Goal: Task Accomplishment & Management: Manage account settings

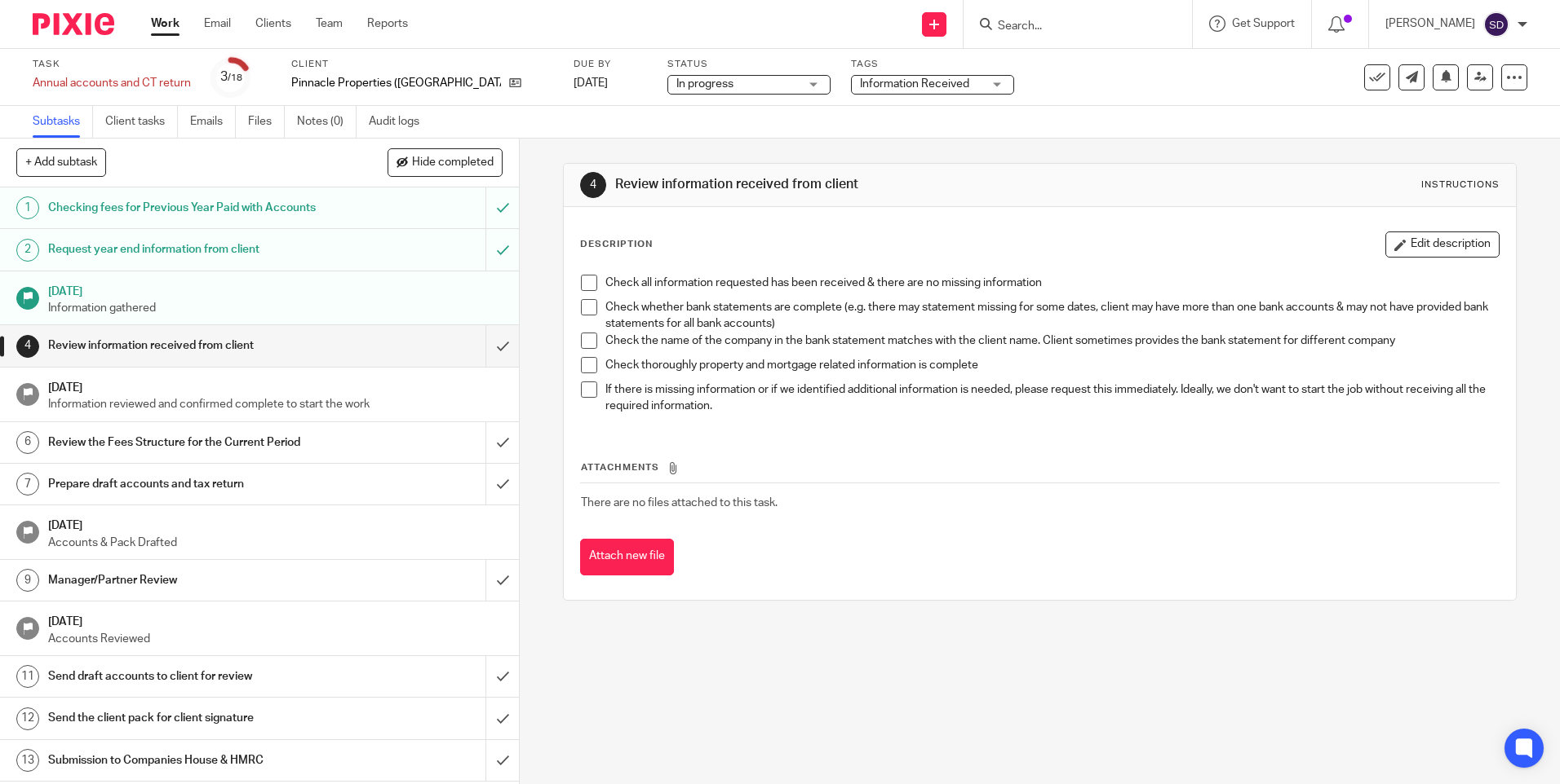
click at [583, 282] on span at bounding box center [589, 282] width 17 height 17
click at [583, 311] on span at bounding box center [589, 307] width 17 height 17
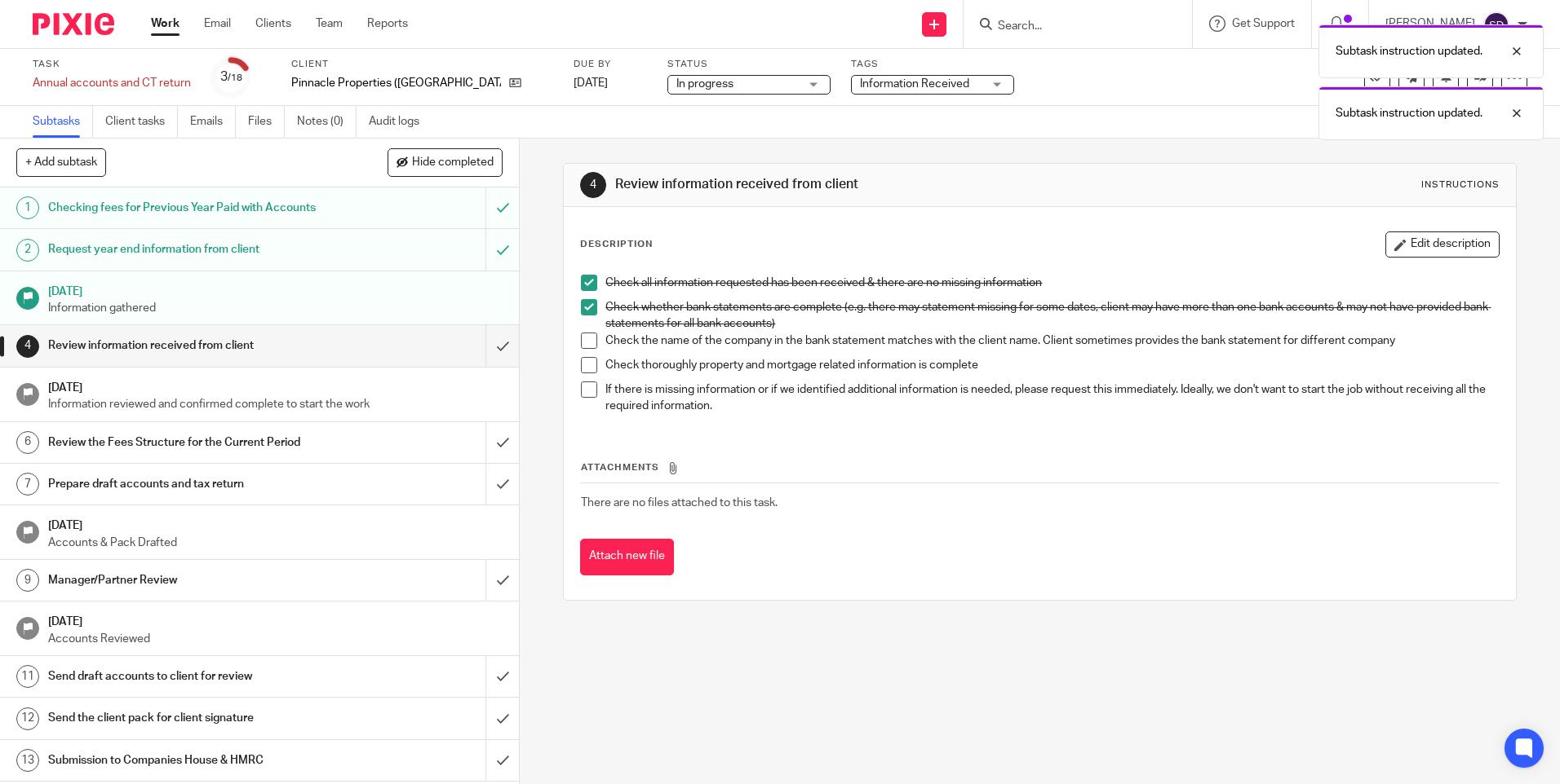
click at [581, 341] on span at bounding box center [589, 341] width 17 height 17
click at [581, 358] on span at bounding box center [589, 365] width 17 height 17
click at [581, 389] on span at bounding box center [589, 389] width 17 height 17
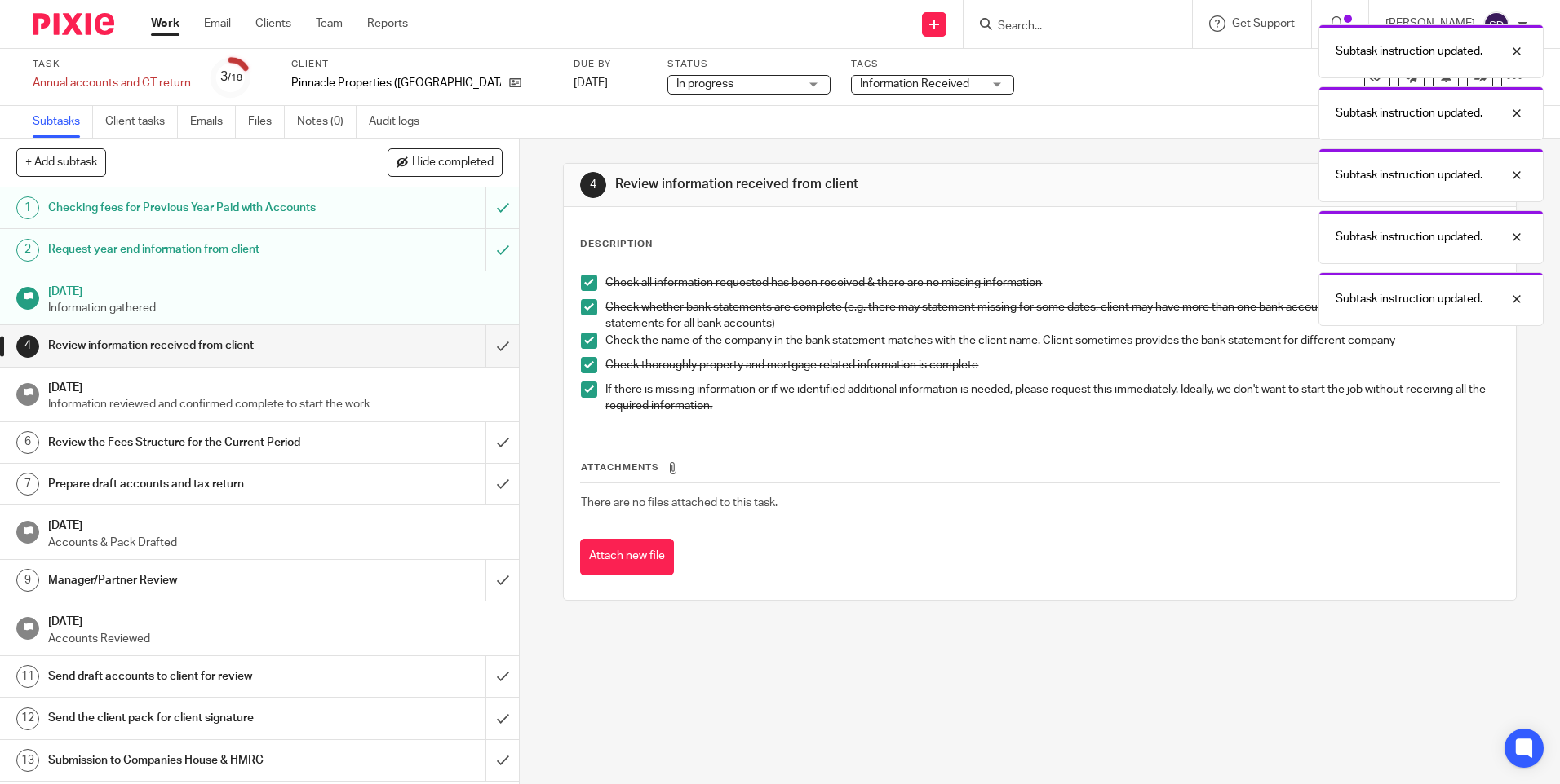
click at [146, 434] on h1 "Review the Fees Structure for the Current Period" at bounding box center [189, 442] width 281 height 25
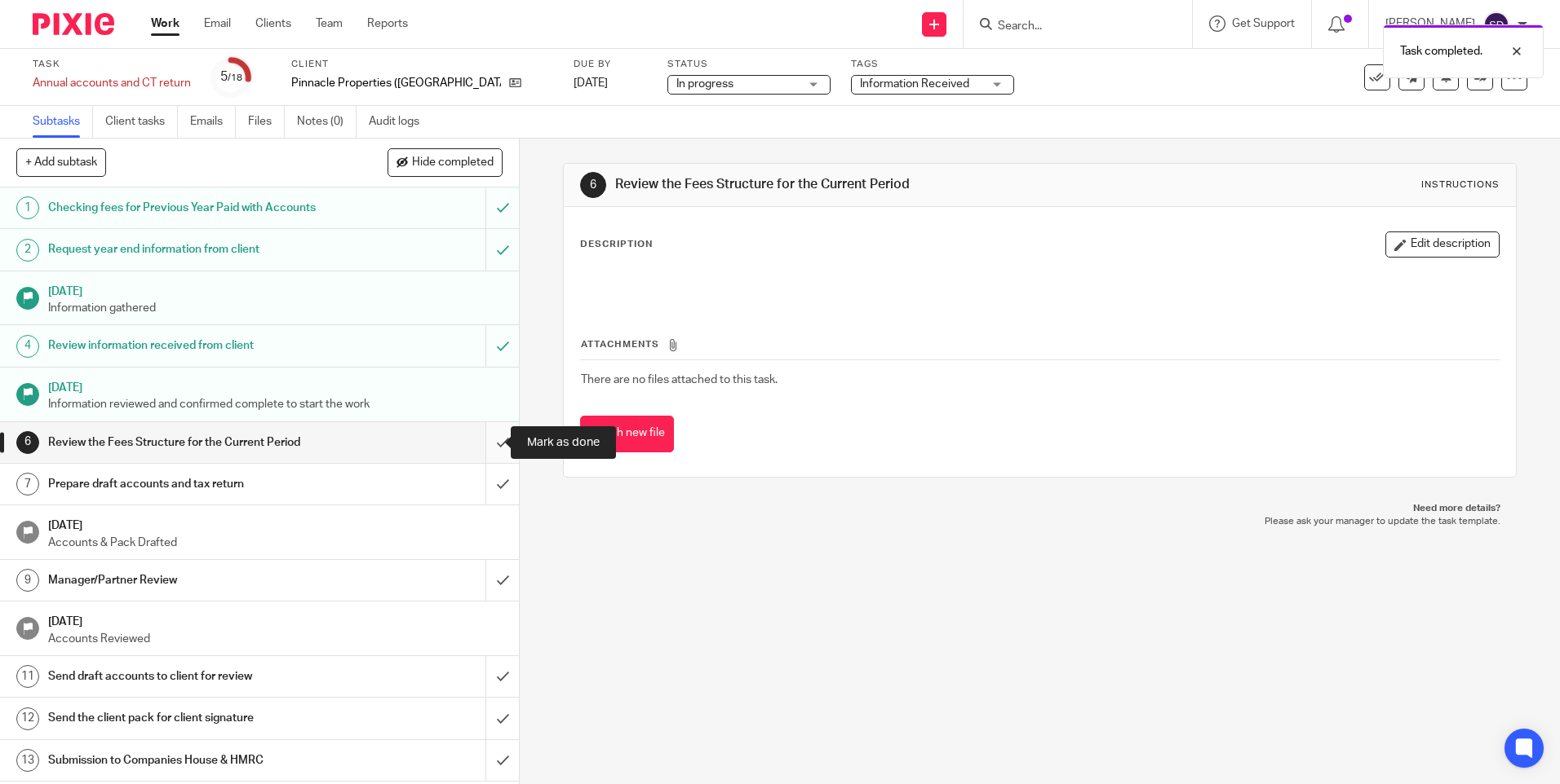
click at [485, 444] on input "submit" at bounding box center [259, 442] width 519 height 40
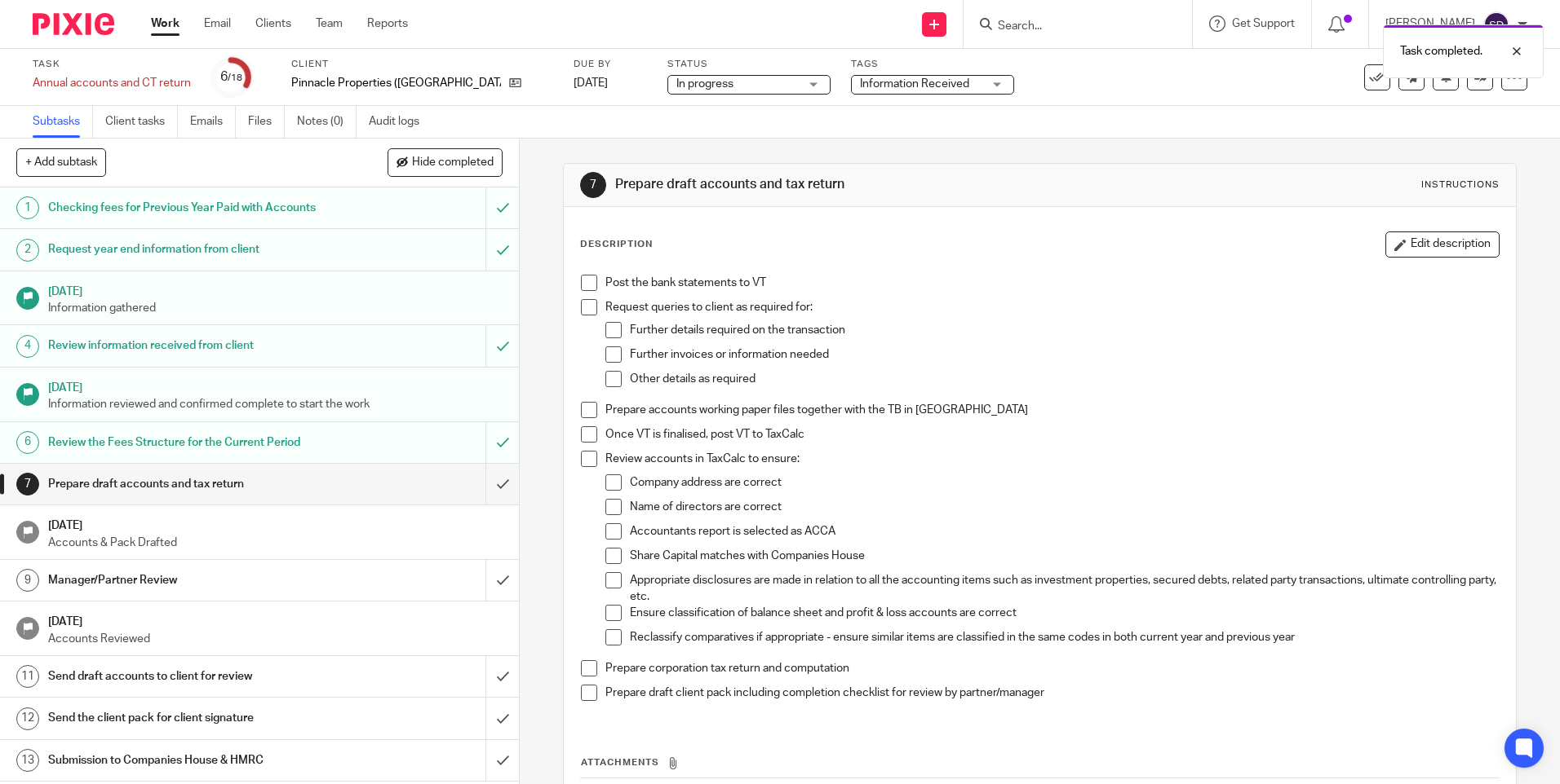
click at [588, 282] on span at bounding box center [589, 282] width 17 height 17
click at [581, 318] on li "Request queries to client as required for: Further details required on the tran…" at bounding box center [1039, 351] width 917 height 103
click at [574, 308] on div "Post the bank statements to VT Request queries to client as required for: Furth…" at bounding box center [1039, 494] width 934 height 455
click at [584, 308] on span at bounding box center [589, 307] width 17 height 17
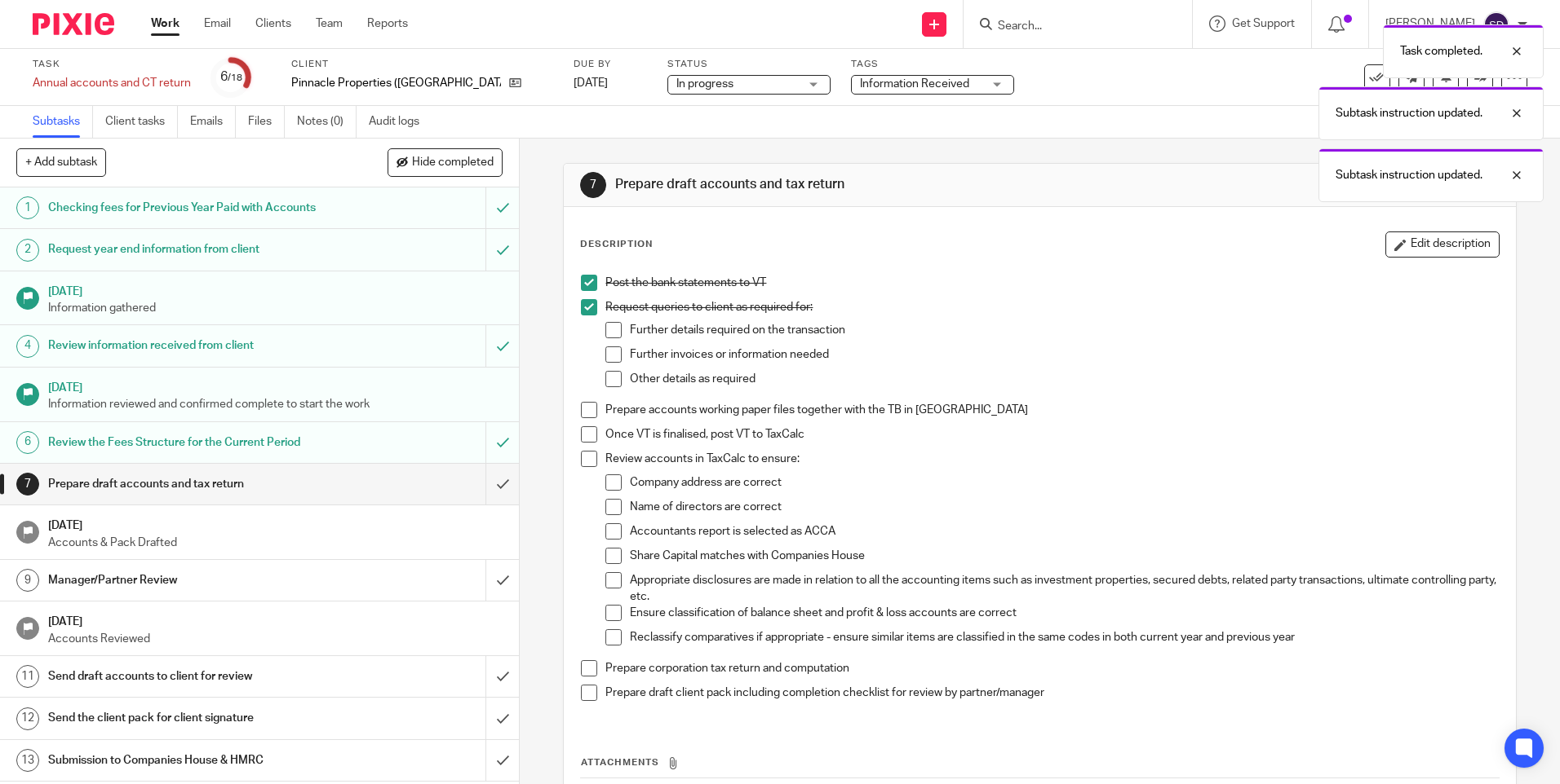
click at [606, 330] on span at bounding box center [614, 330] width 17 height 17
click at [606, 351] on span at bounding box center [614, 354] width 17 height 17
click at [608, 372] on span at bounding box center [614, 379] width 17 height 17
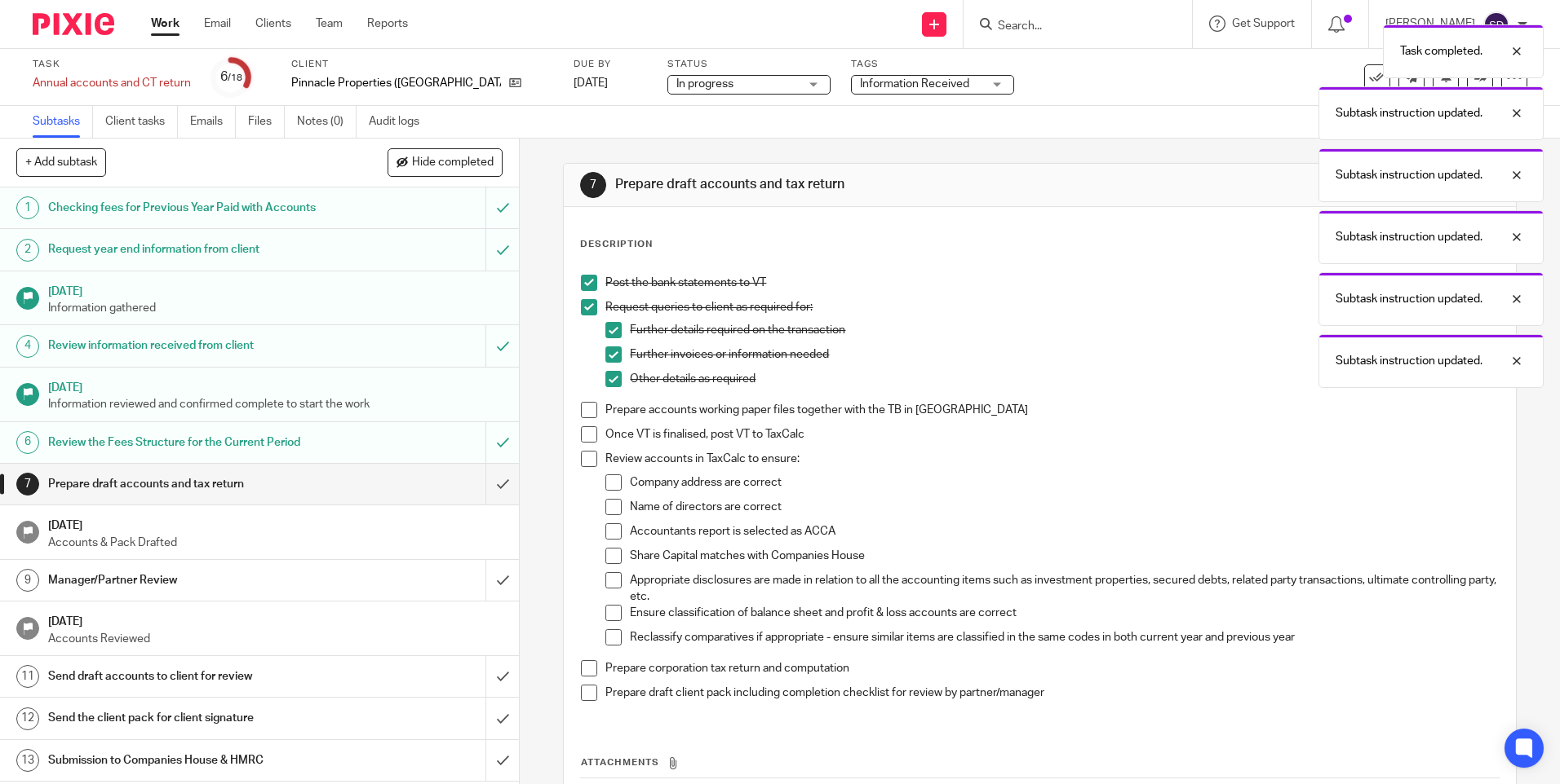
click at [590, 415] on span at bounding box center [589, 410] width 17 height 17
click at [585, 424] on li "Prepare accounts working paper files together with the TB in VT" at bounding box center [1039, 414] width 917 height 25
click at [583, 434] on span at bounding box center [589, 434] width 17 height 17
click at [581, 460] on span at bounding box center [589, 459] width 17 height 17
click at [616, 476] on span at bounding box center [614, 483] width 17 height 17
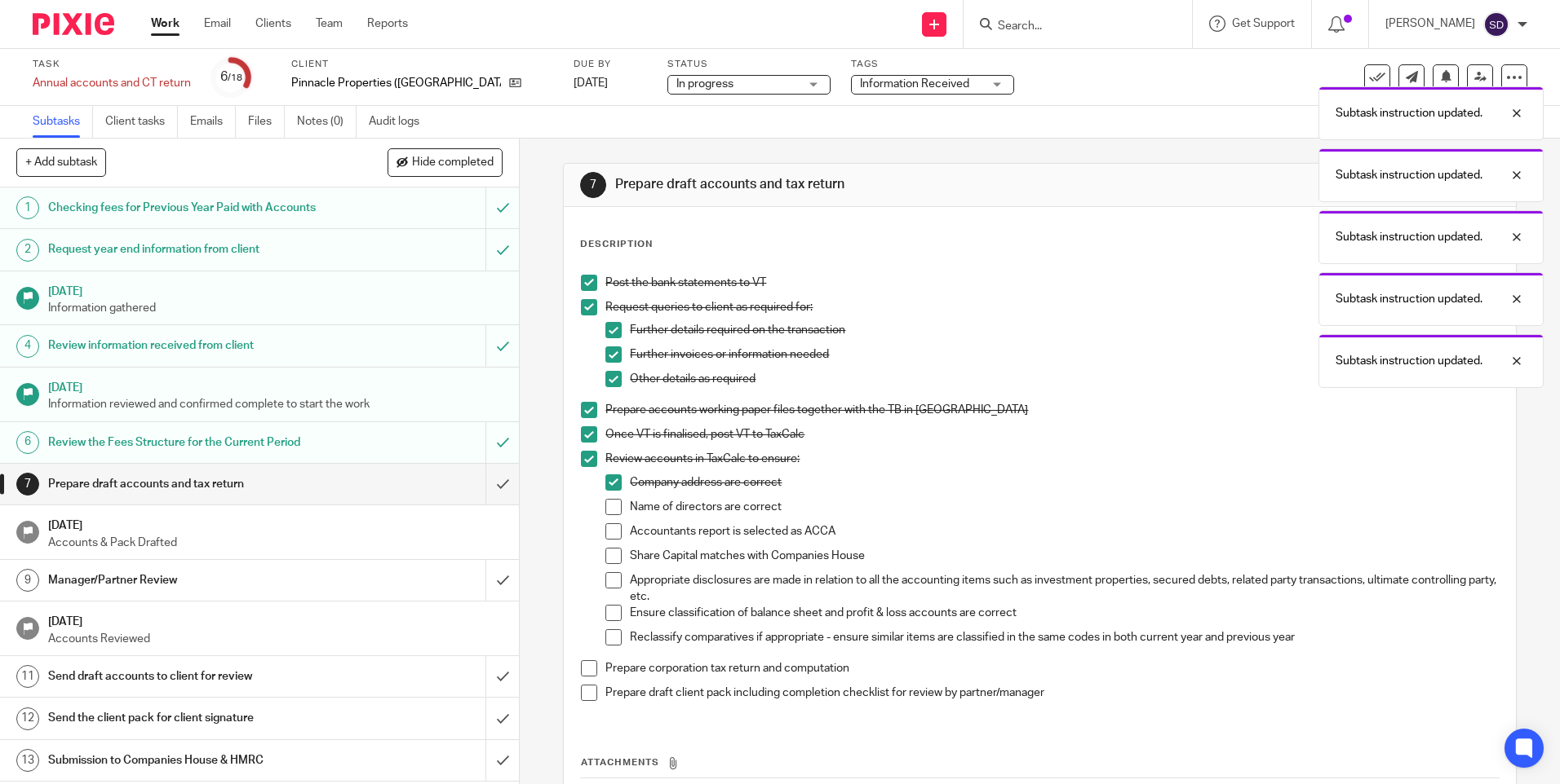
click at [614, 512] on span at bounding box center [614, 507] width 17 height 17
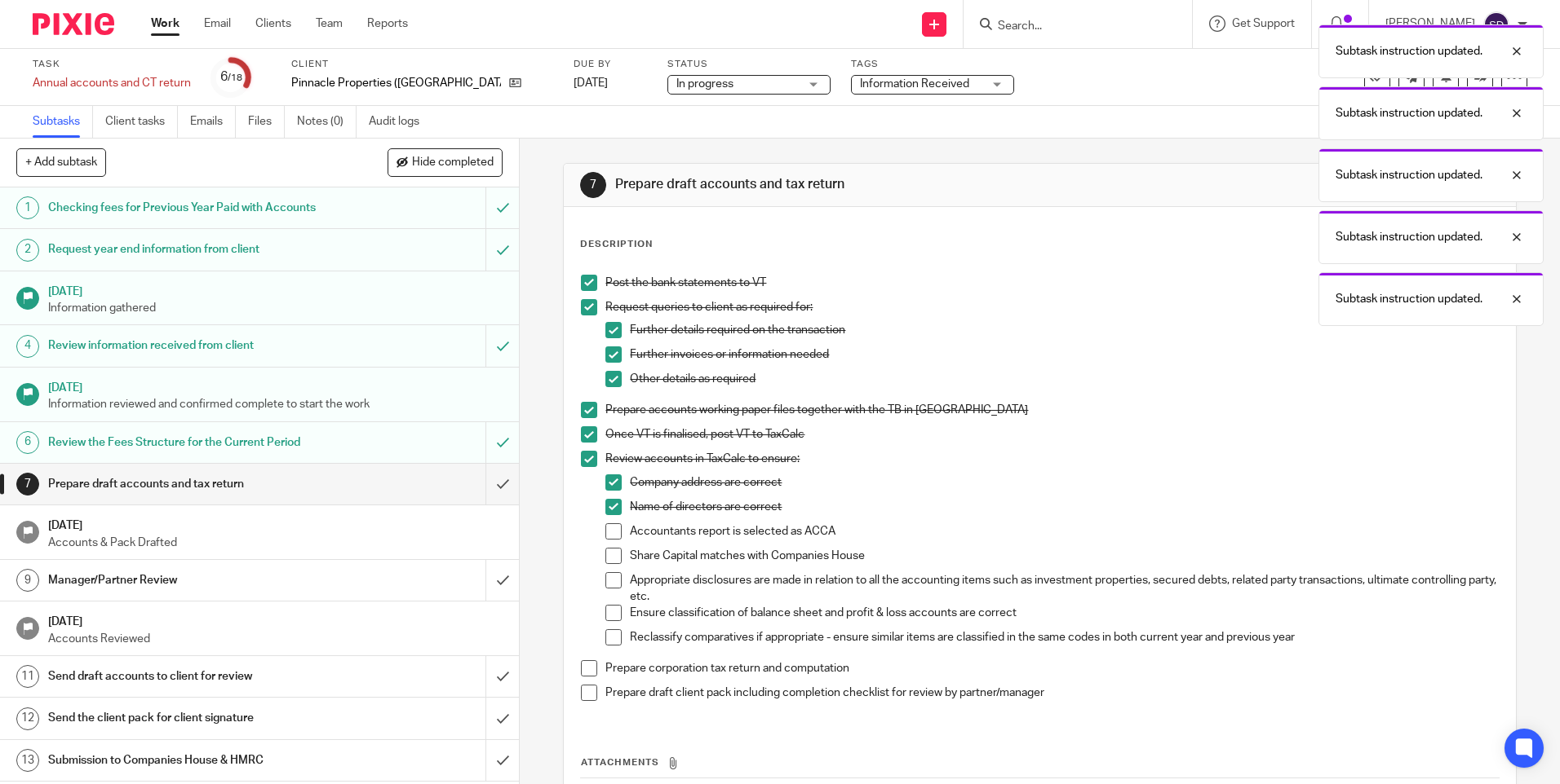
click at [619, 536] on li "Accountants report is selected as ACCA" at bounding box center [1051, 535] width 892 height 25
click at [606, 533] on span at bounding box center [614, 531] width 17 height 17
click at [606, 560] on span at bounding box center [614, 556] width 17 height 17
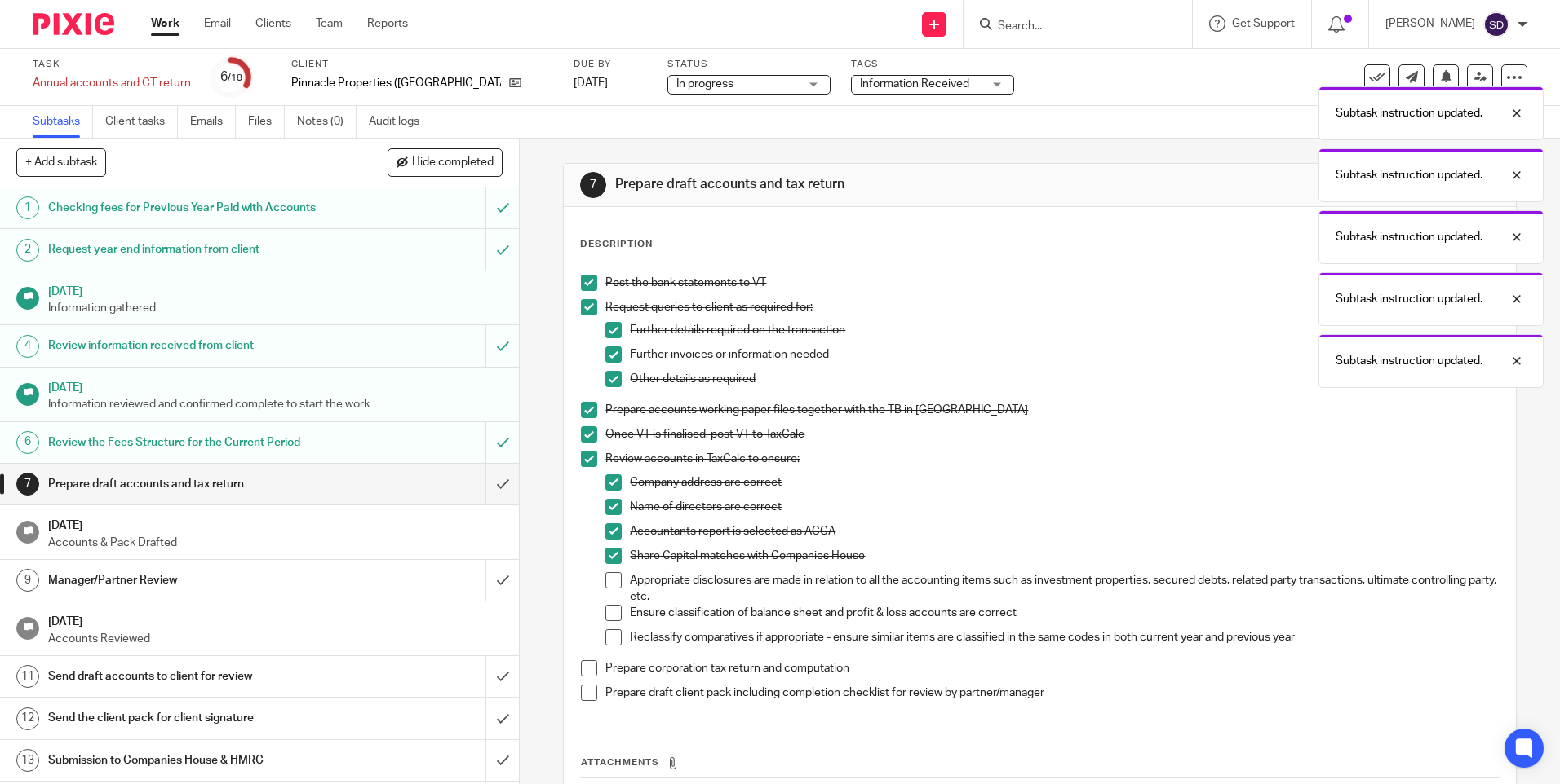
click at [609, 589] on li "Appropriate disclosures are made in relation to all the accounting items such a…" at bounding box center [1051, 589] width 892 height 34
click at [611, 581] on span at bounding box center [614, 581] width 17 height 17
click at [613, 617] on span at bounding box center [614, 613] width 17 height 17
click at [610, 644] on span at bounding box center [614, 638] width 17 height 17
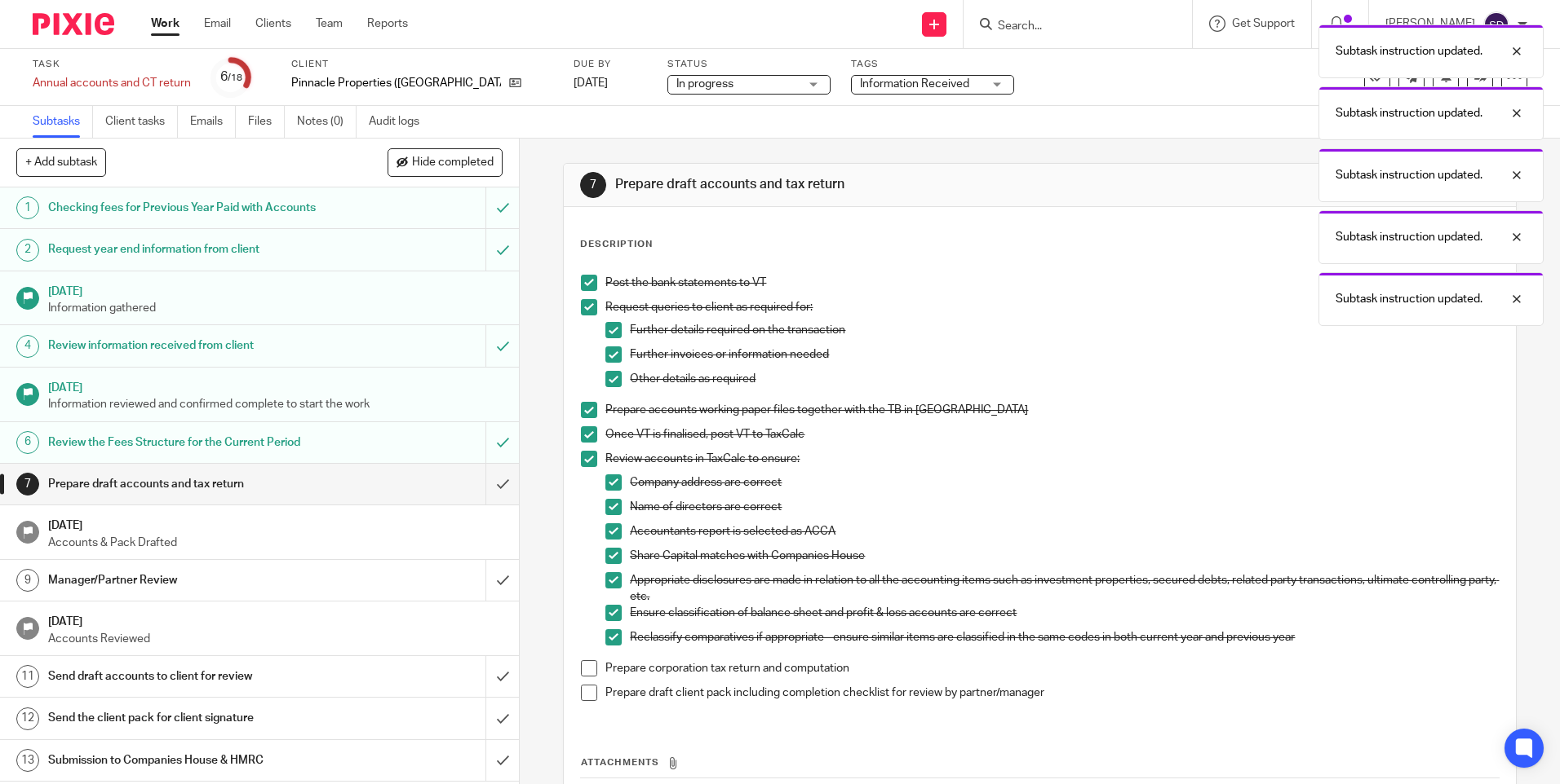
click at [583, 675] on span at bounding box center [589, 668] width 17 height 17
click at [581, 691] on span at bounding box center [589, 693] width 17 height 17
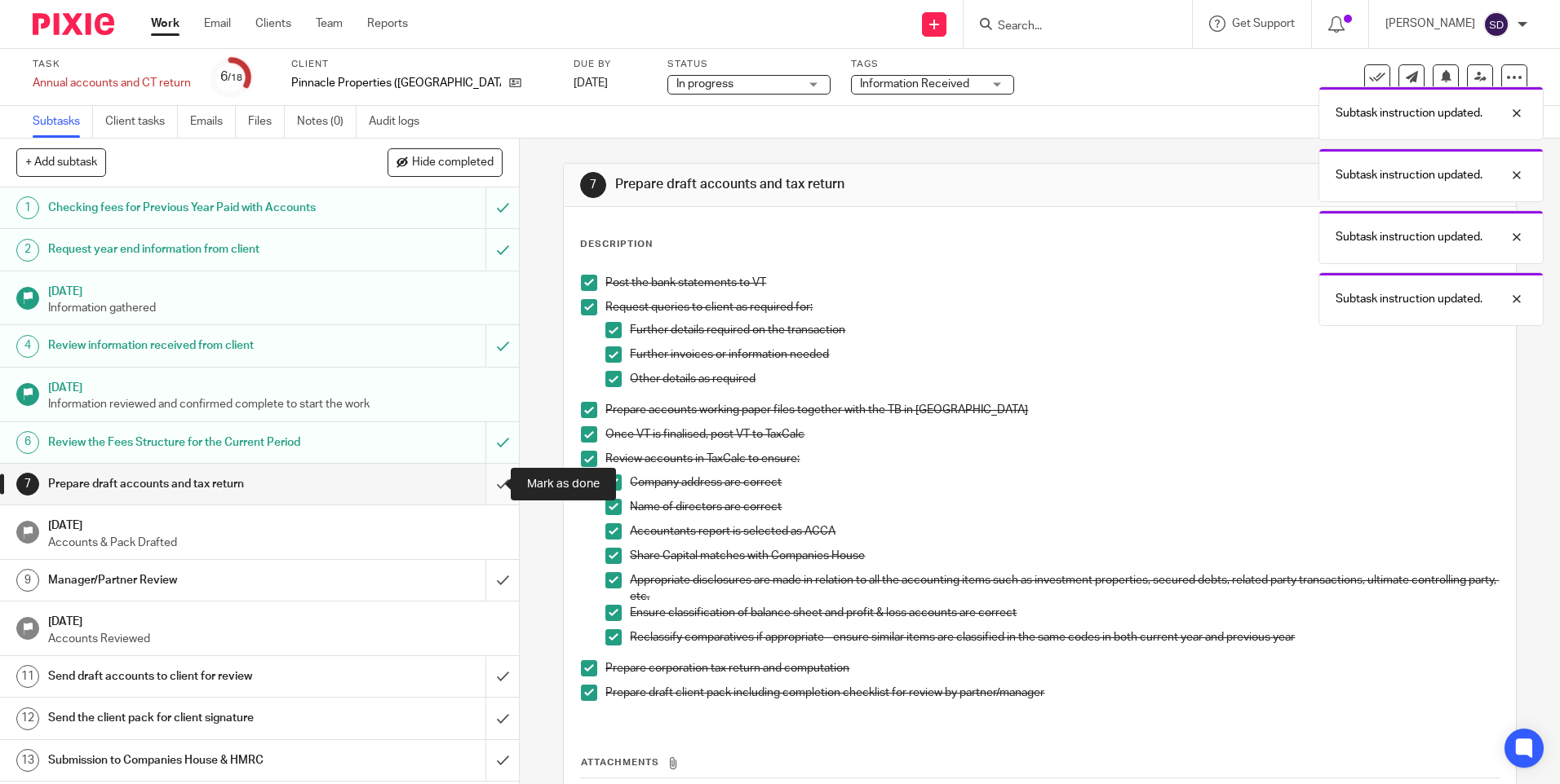
click at [484, 492] on input "submit" at bounding box center [259, 484] width 519 height 40
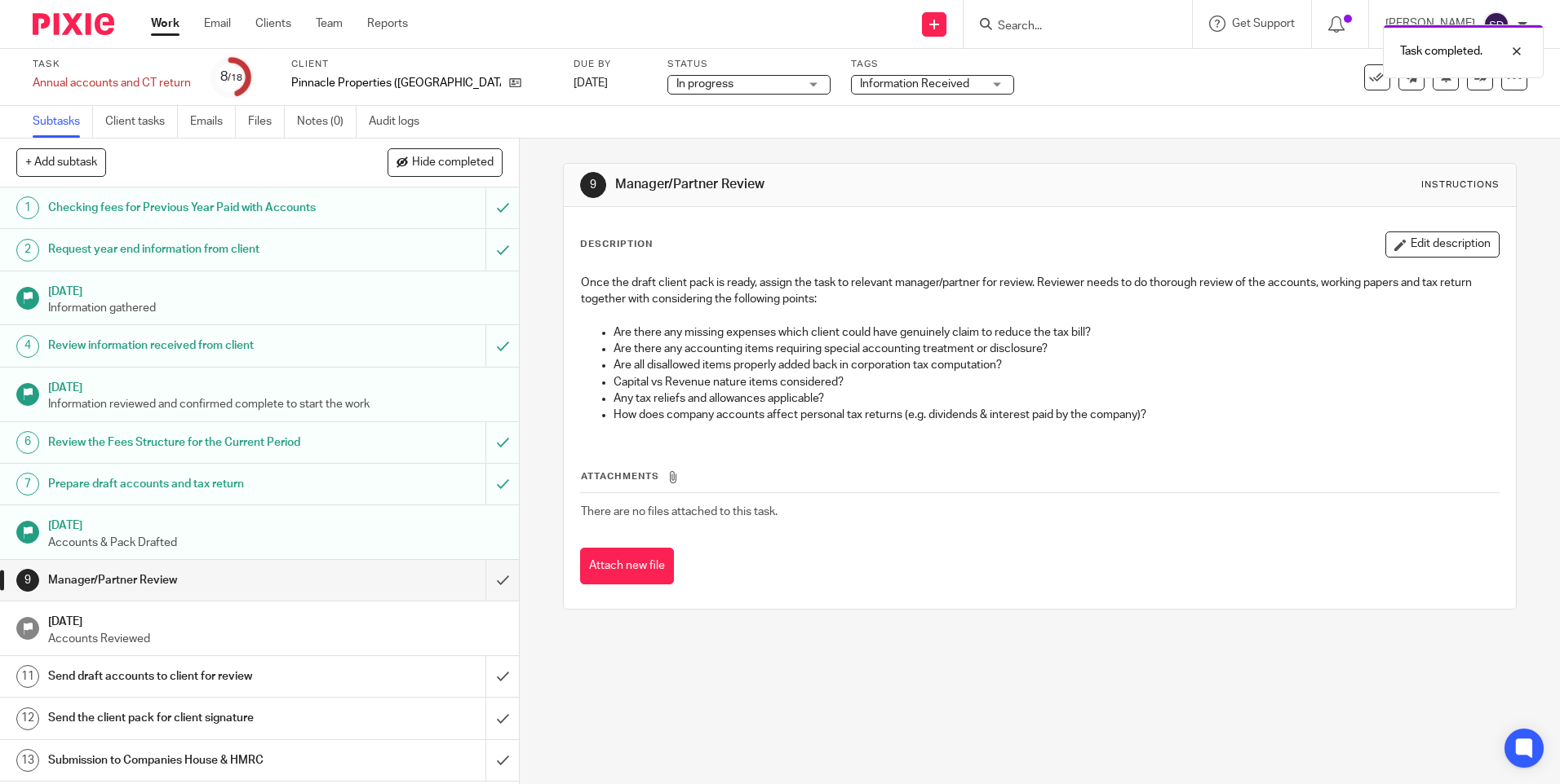
click at [719, 87] on span "In progress" at bounding box center [738, 84] width 123 height 17
click at [718, 87] on div "In progress In progress" at bounding box center [749, 85] width 163 height 20
click at [860, 85] on span "Information Received" at bounding box center [914, 84] width 110 height 12
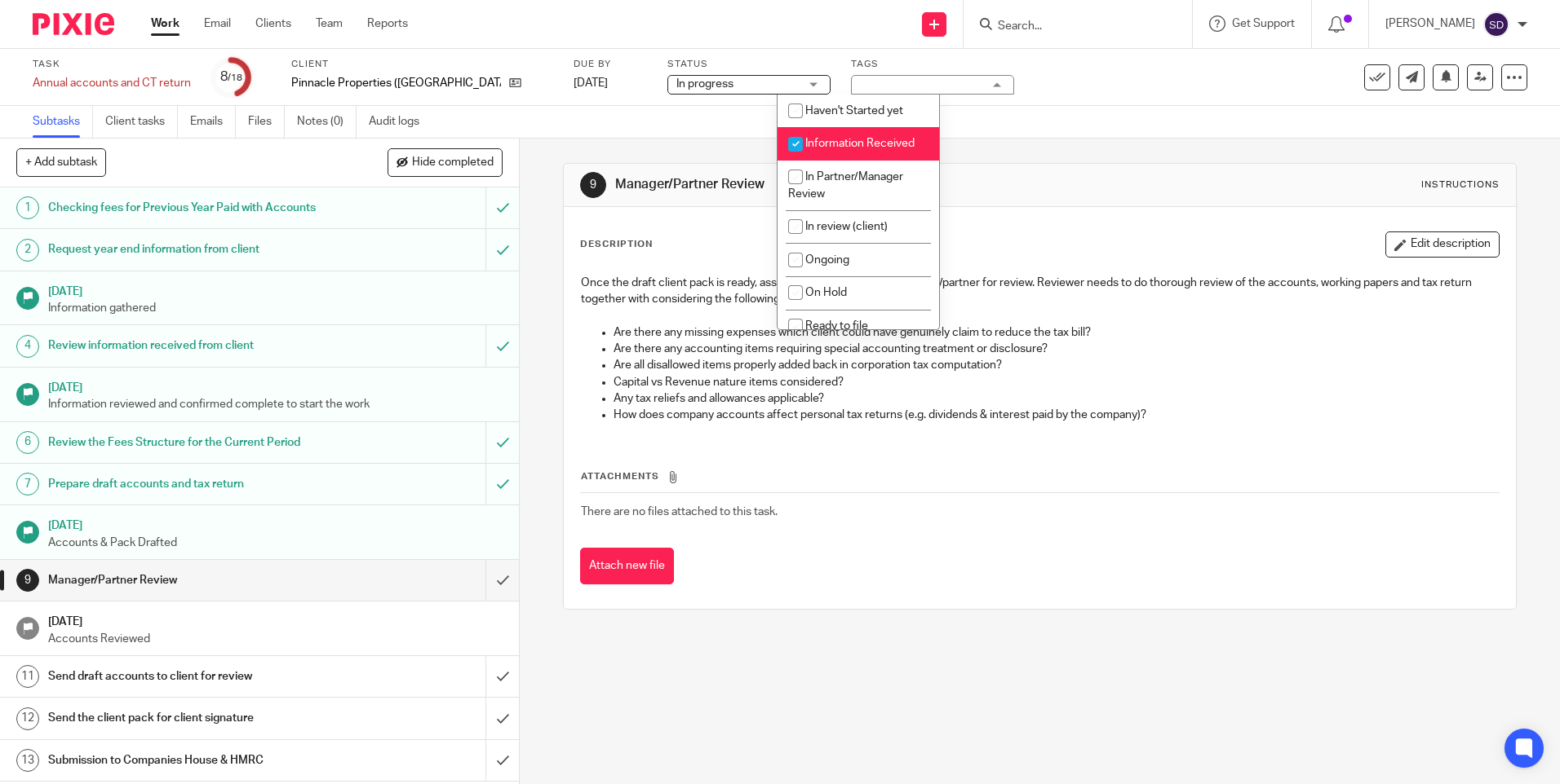
click at [787, 142] on input "checkbox" at bounding box center [795, 143] width 31 height 31
checkbox input "false"
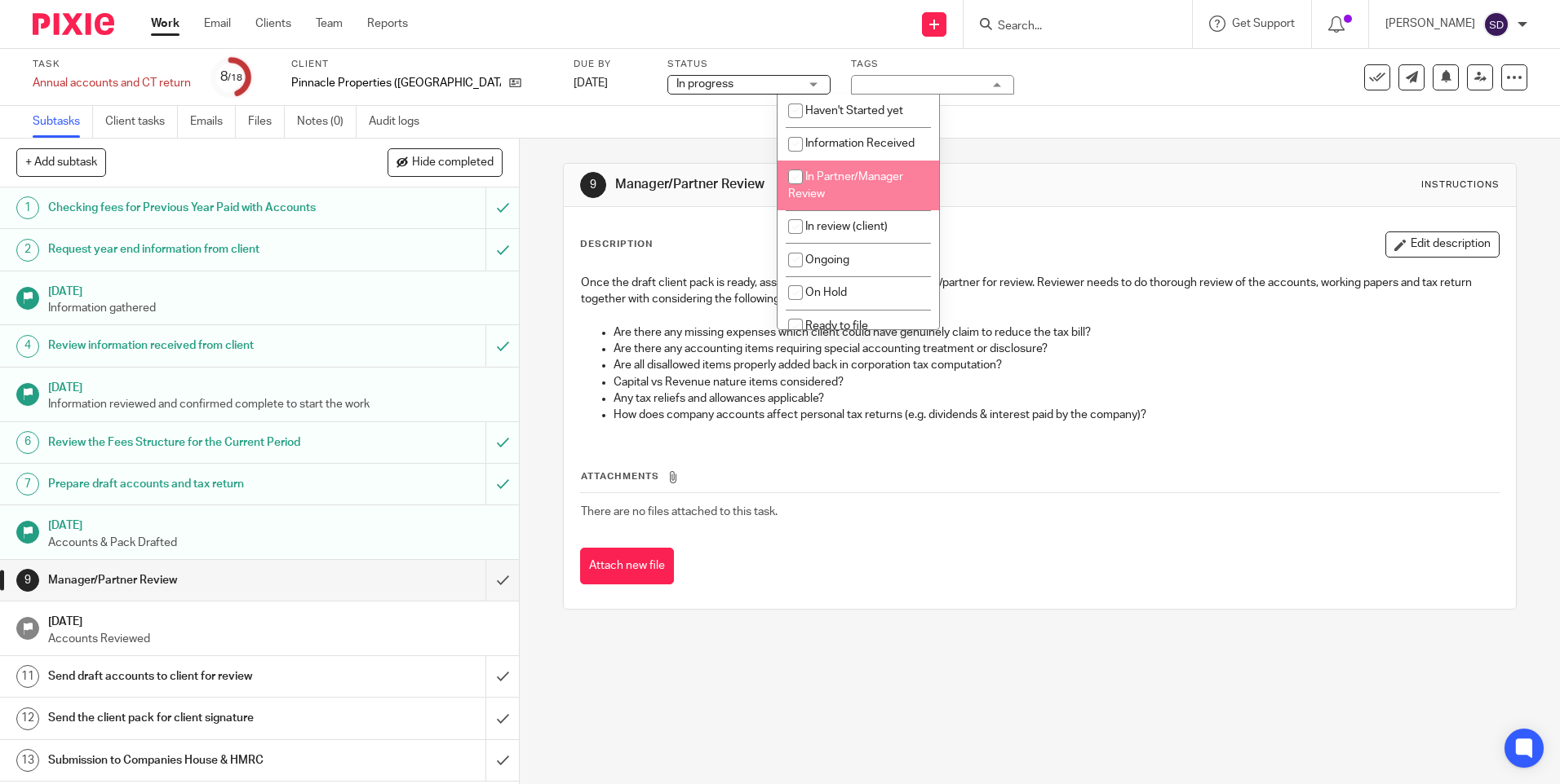
click at [784, 178] on input "checkbox" at bounding box center [795, 177] width 31 height 31
checkbox input "true"
click at [1023, 173] on div "9 Manager/Partner Review Instructions" at bounding box center [1039, 185] width 919 height 26
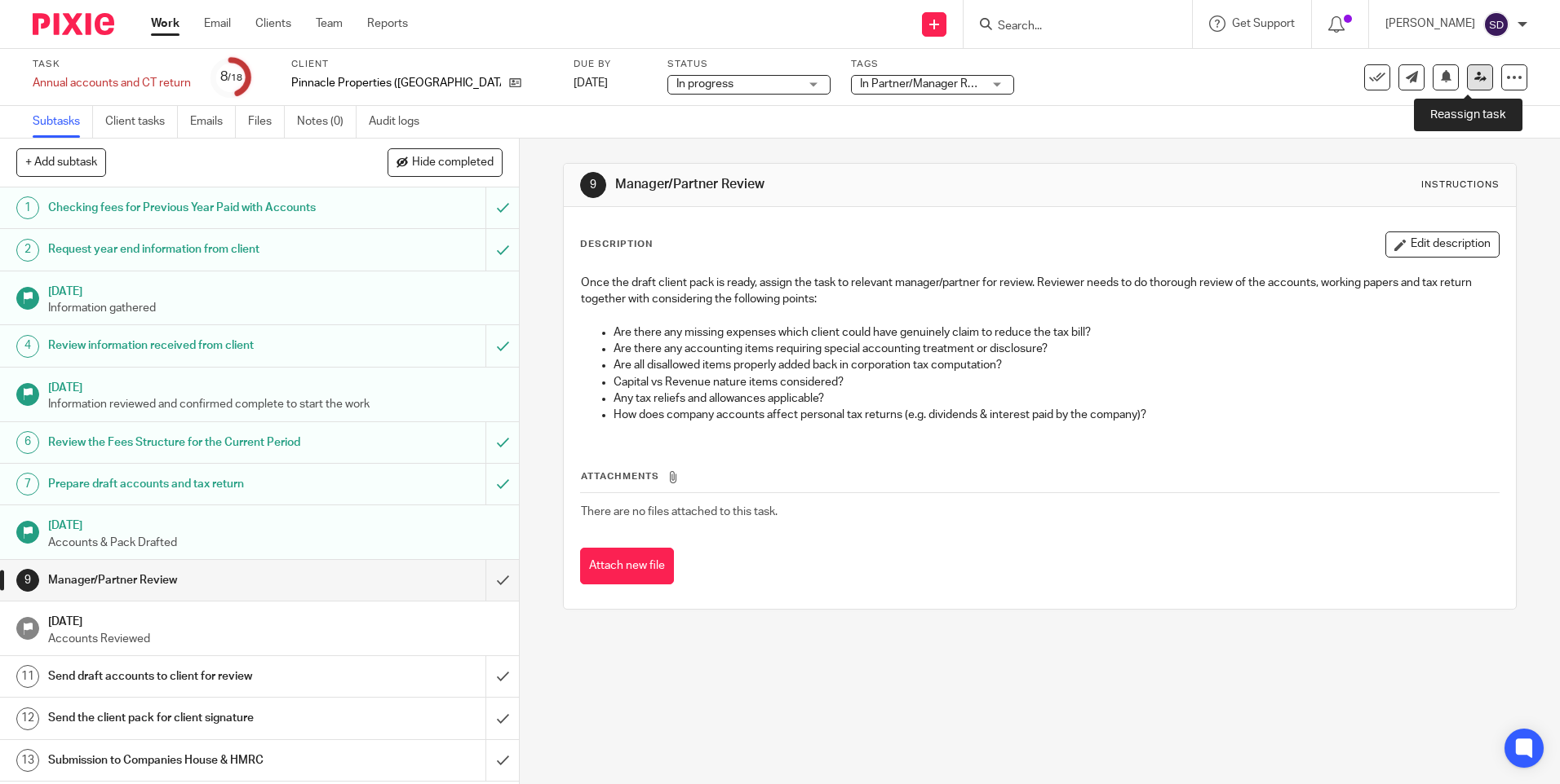
click at [1467, 72] on link at bounding box center [1480, 77] width 26 height 26
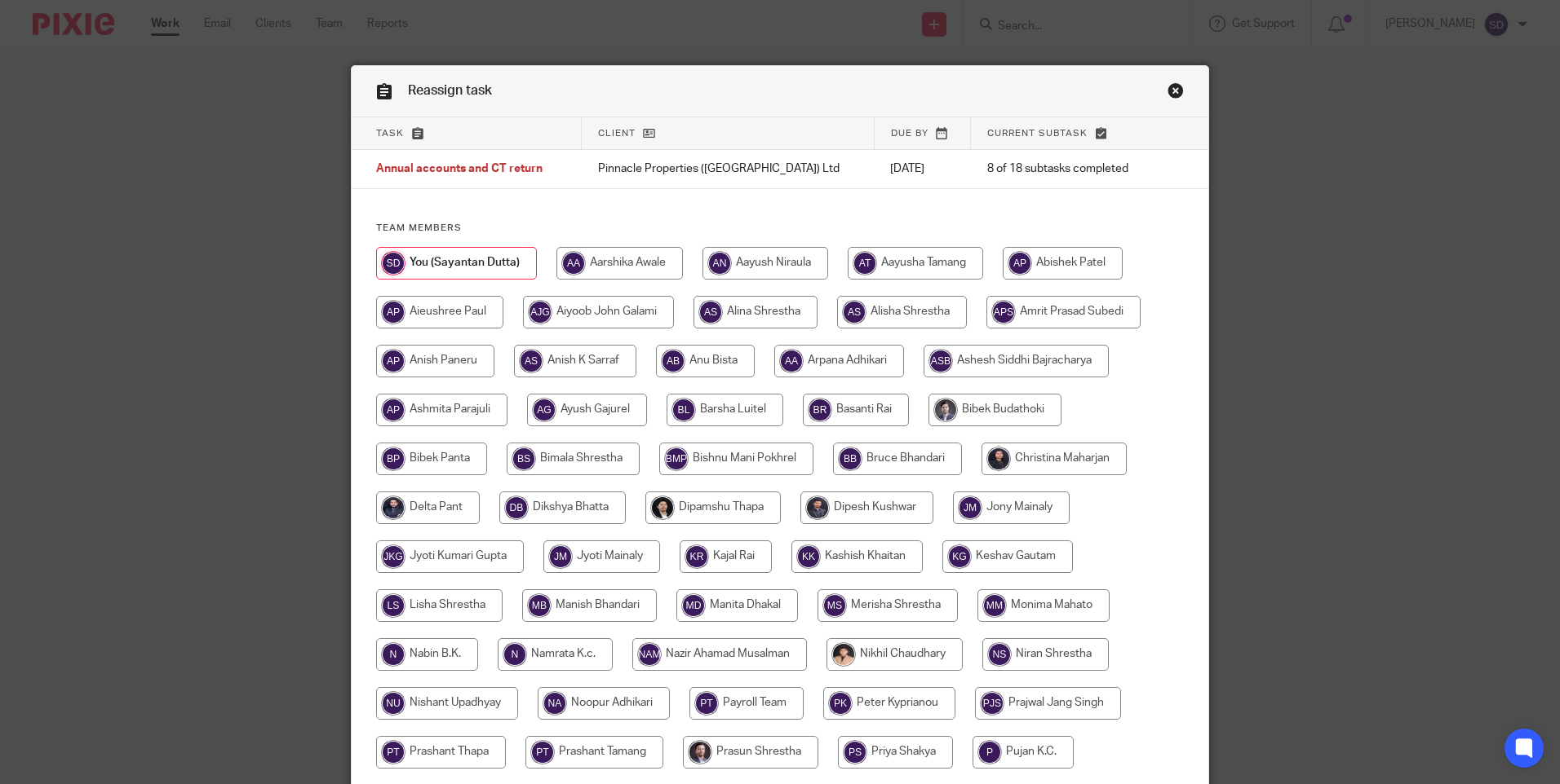
click at [1024, 457] on input "radio" at bounding box center [1053, 458] width 145 height 33
radio input "true"
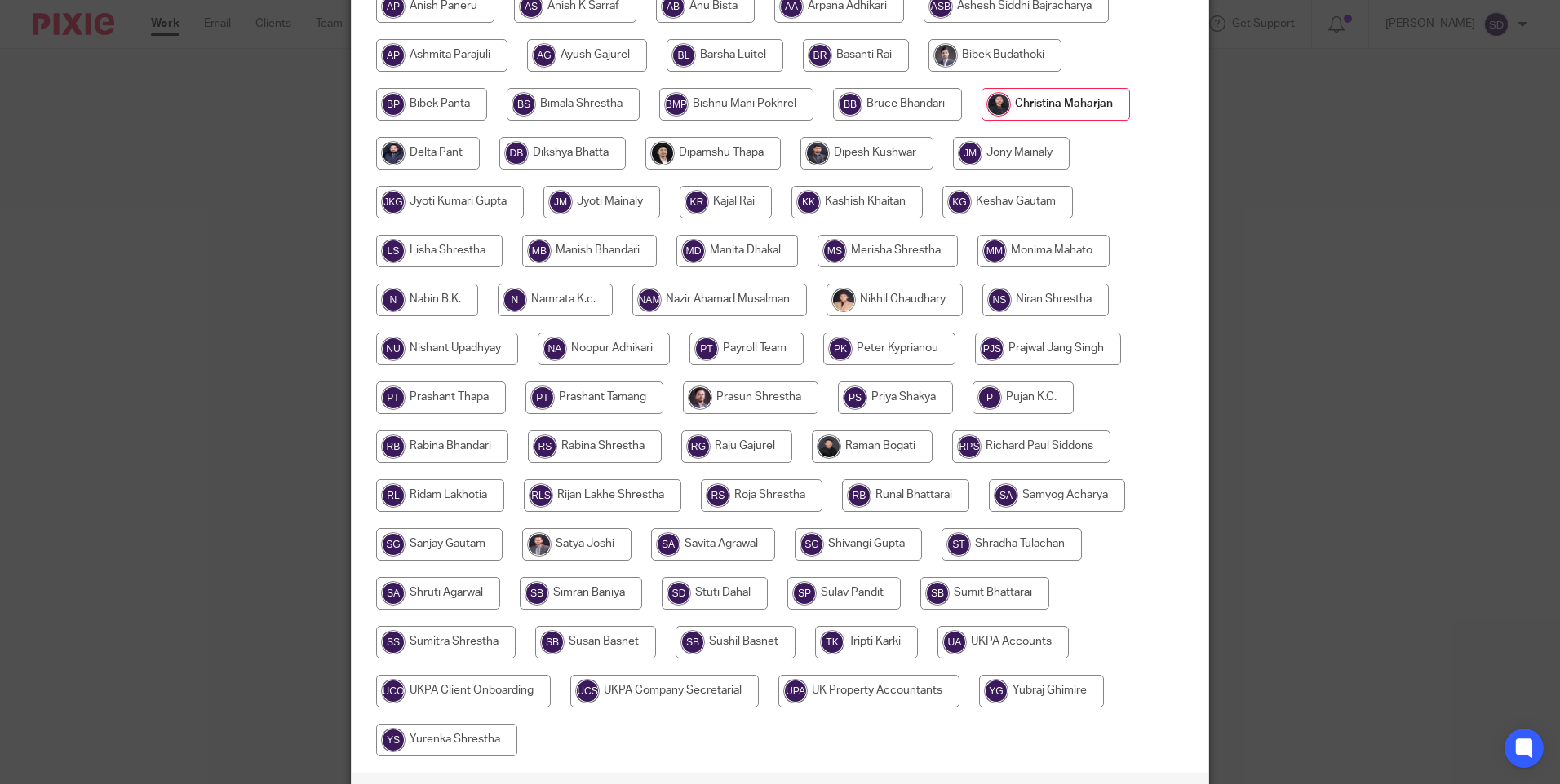
scroll to position [478, 0]
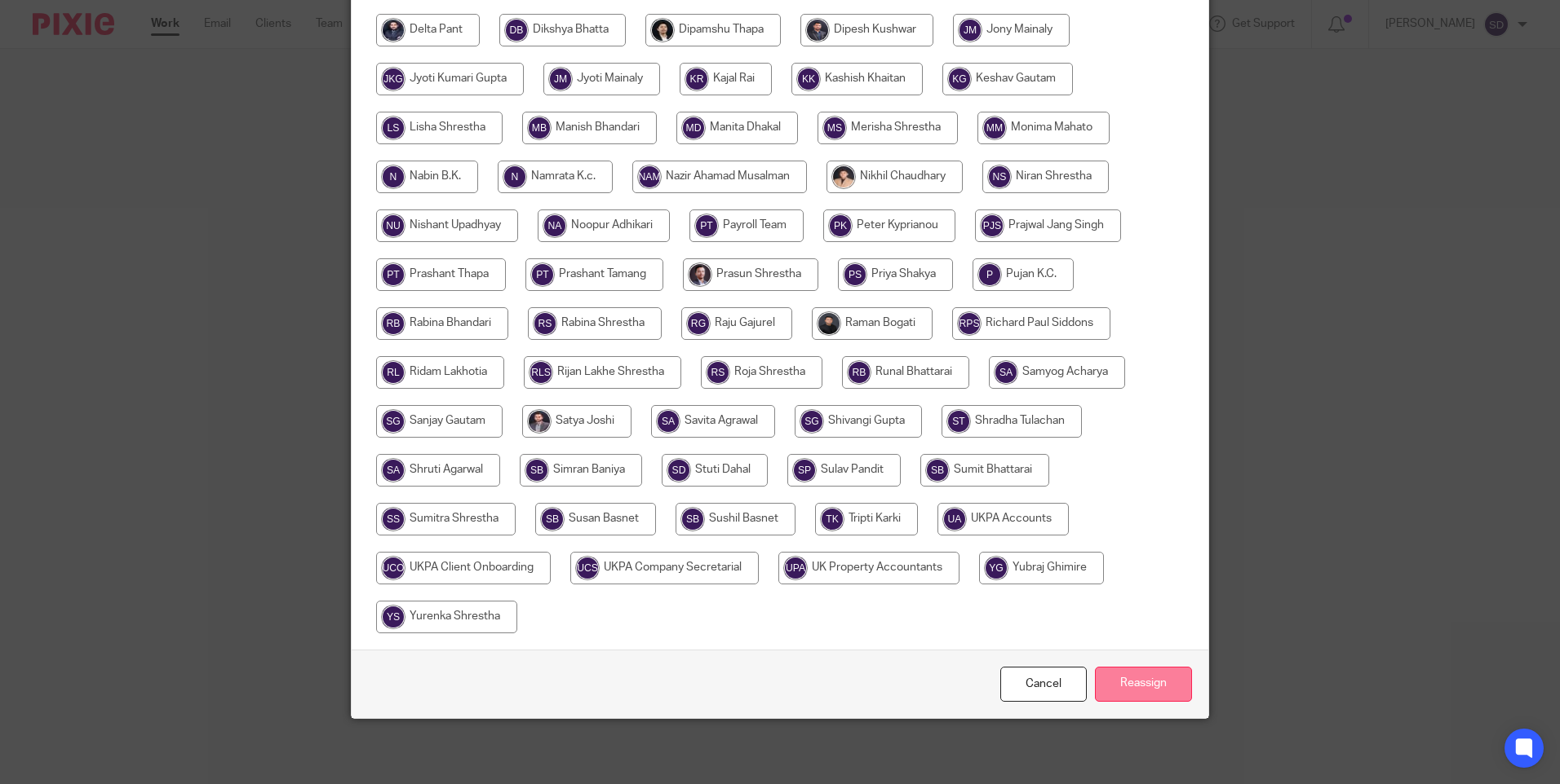
click at [1140, 678] on input "Reassign" at bounding box center [1143, 685] width 97 height 36
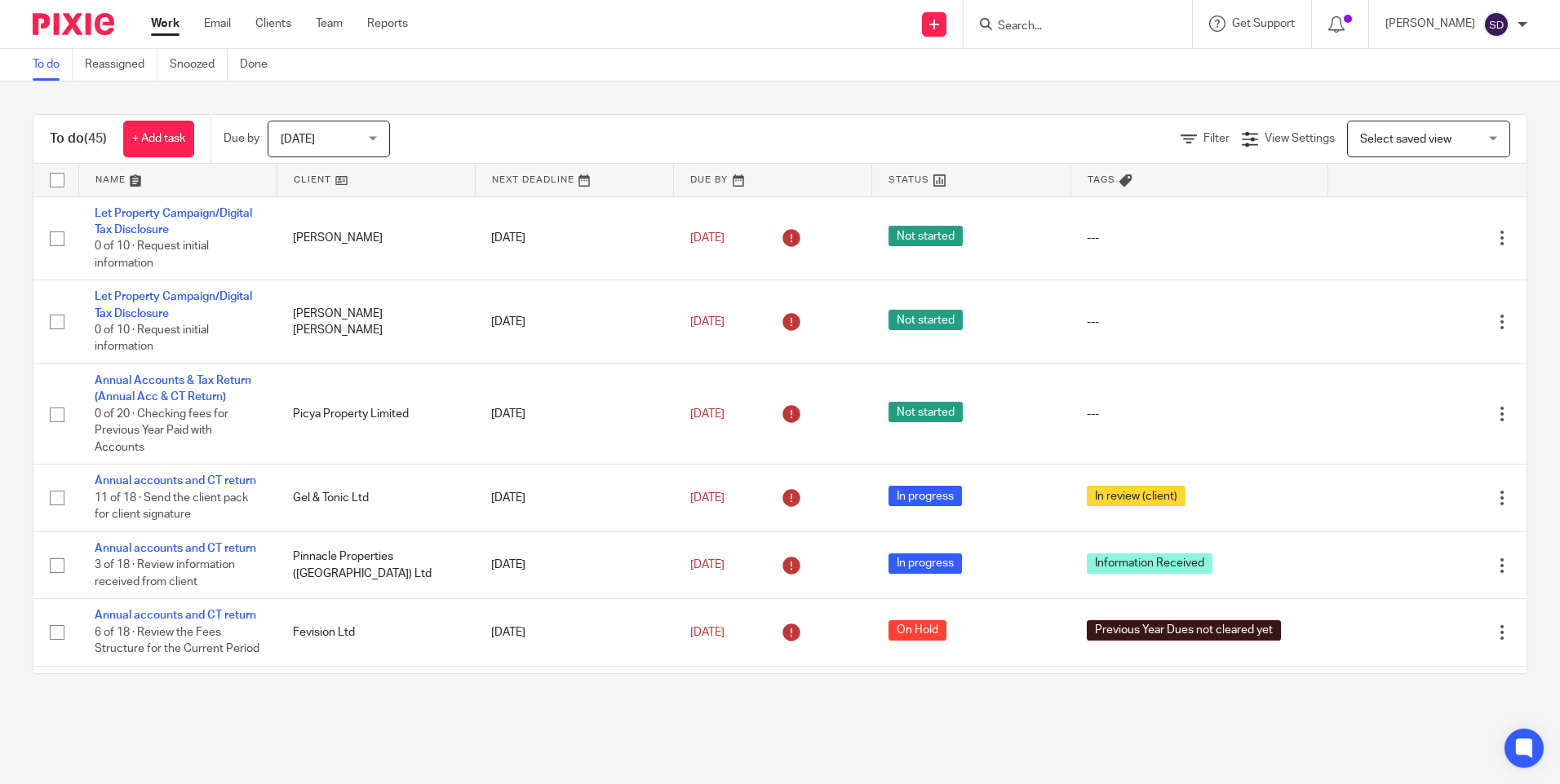
scroll to position [163, 0]
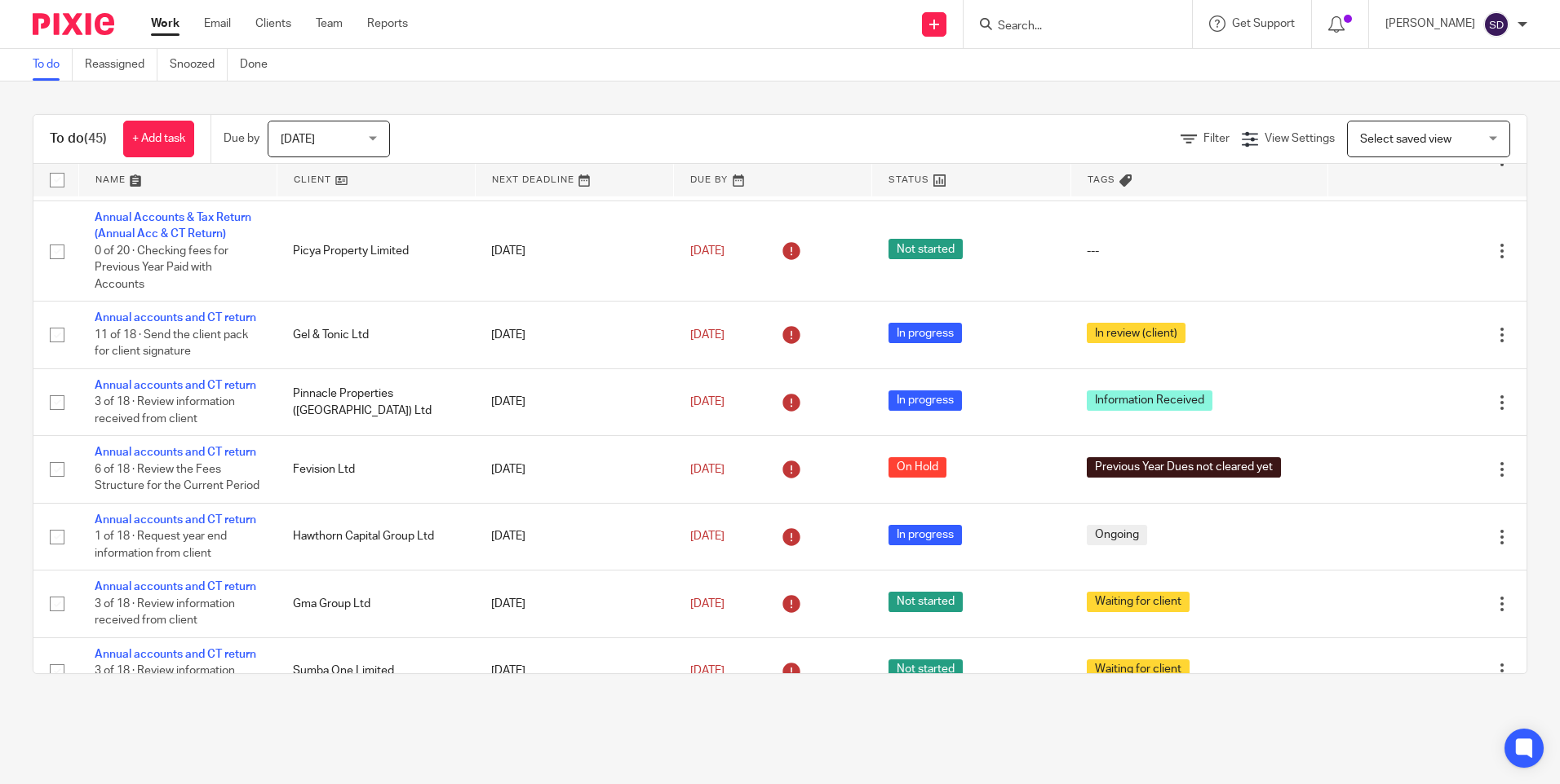
click at [1034, 28] on input "Search" at bounding box center [1069, 27] width 147 height 15
paste input "martina.motyckova@epholding.cz"
type input "martina.motyckova@epholding.cz"
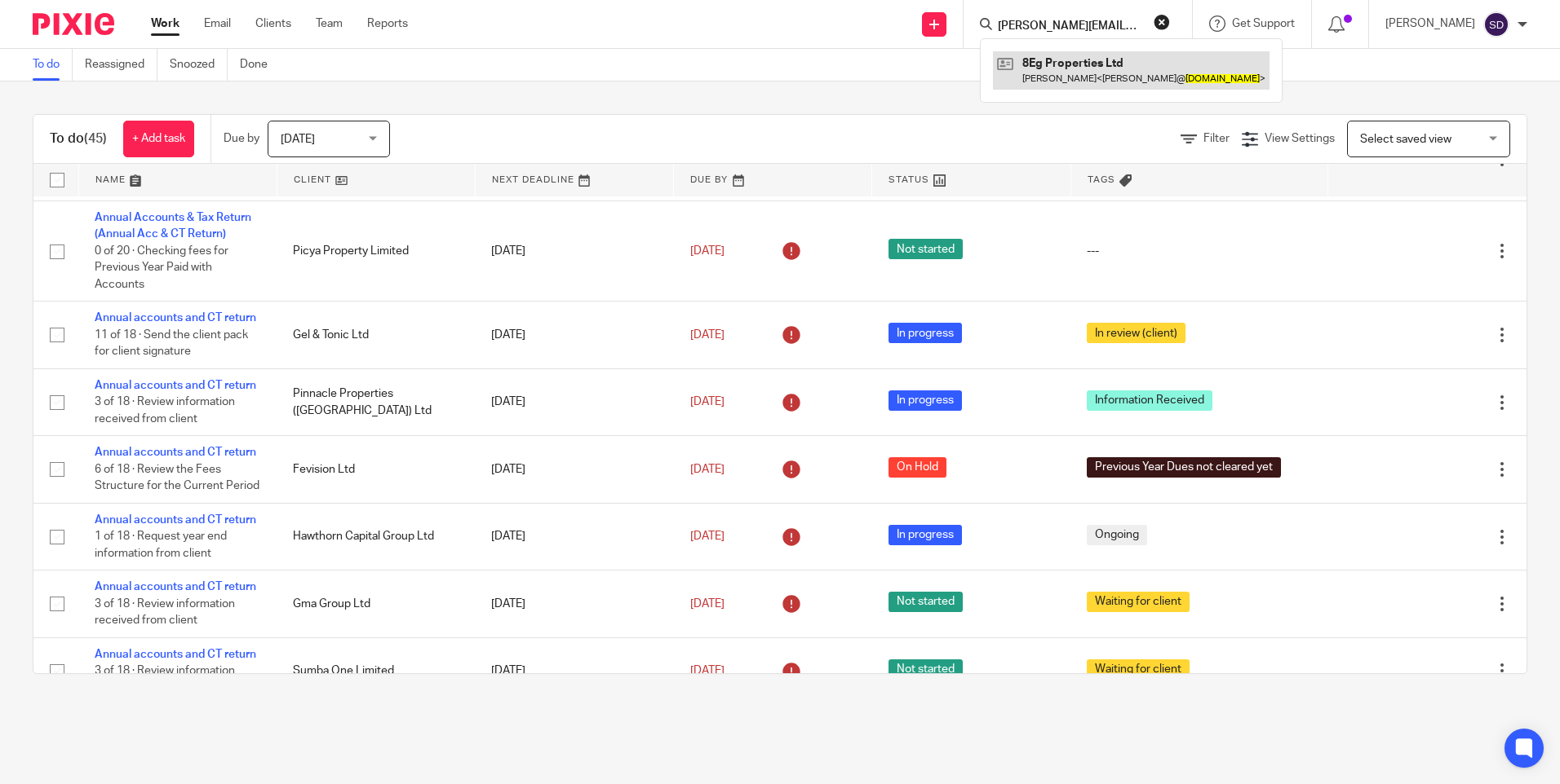
click at [1101, 61] on link at bounding box center [1131, 70] width 277 height 38
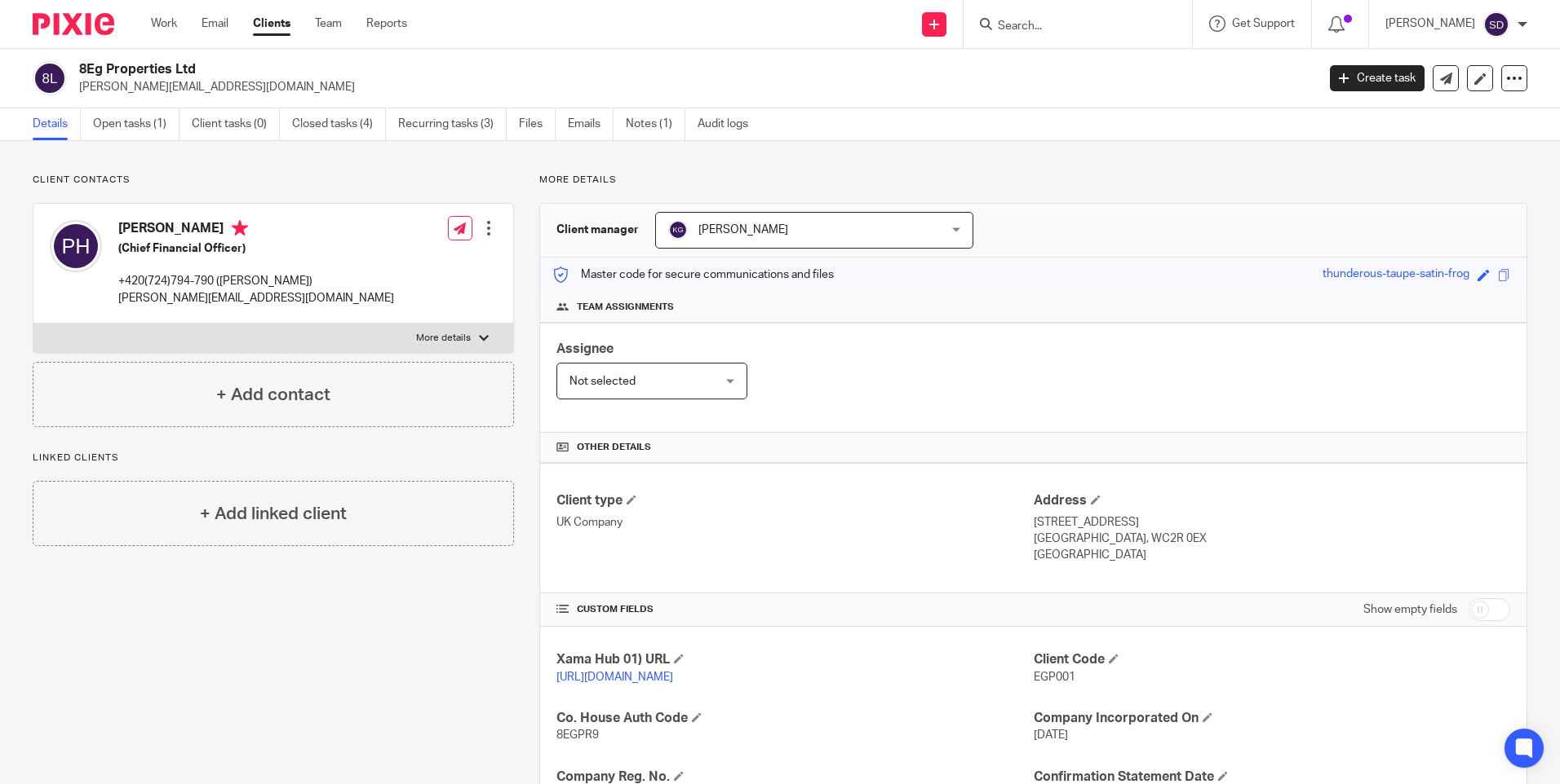
click at [207, 274] on p "+420(724)794-790 ([PERSON_NAME])" at bounding box center [256, 281] width 276 height 17
drag, startPoint x: 207, startPoint y: 274, endPoint x: 218, endPoint y: 281, distance: 13.0
click at [218, 281] on p "+420(724)794-790 ([PERSON_NAME])" at bounding box center [256, 281] width 276 height 17
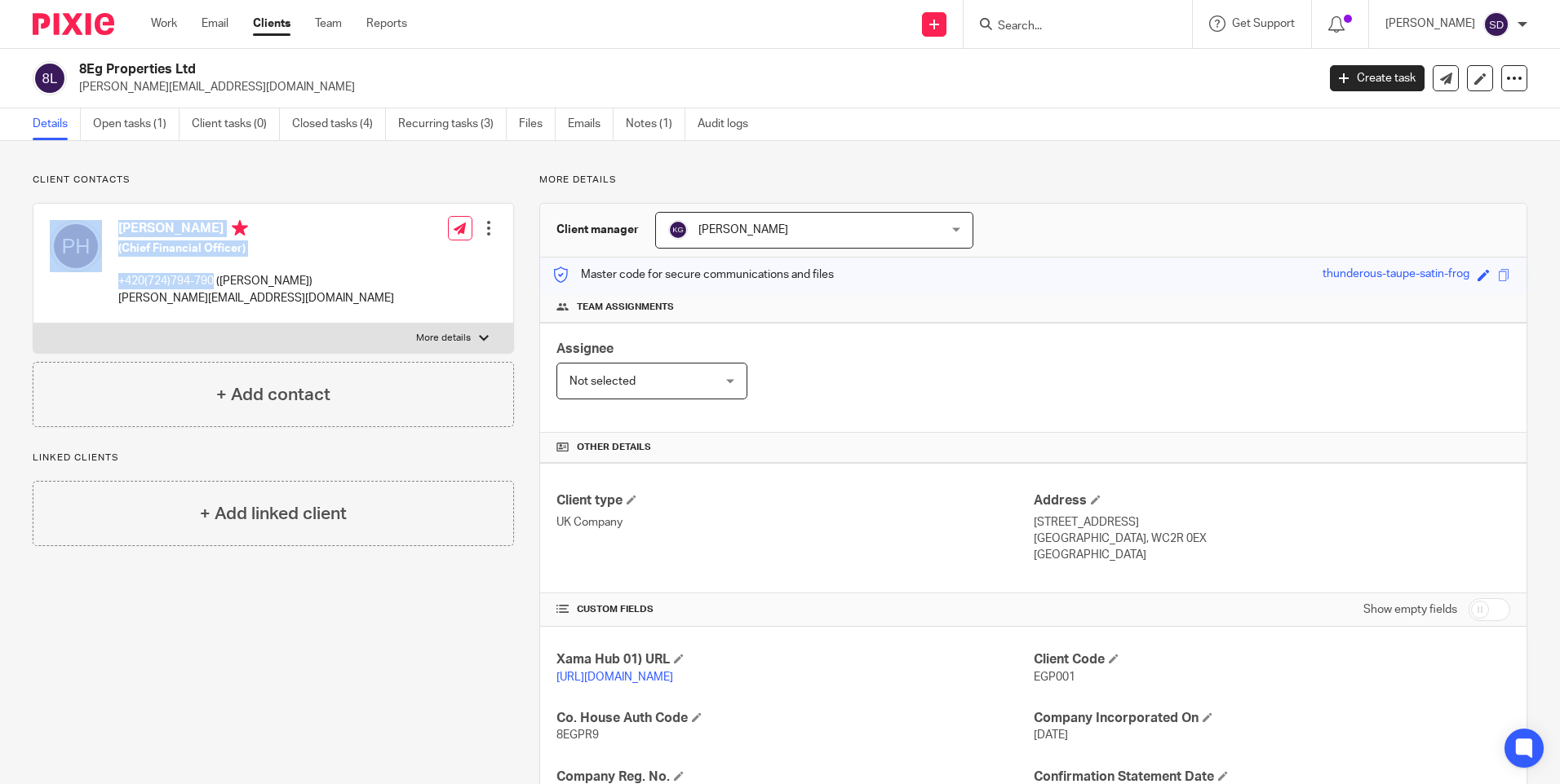
drag, startPoint x: 215, startPoint y: 281, endPoint x: 103, endPoint y: 280, distance: 112.0
click at [103, 280] on div "[PERSON_NAME] (Chief Financial Officer) +420(724)794-790 ([PERSON_NAME] [PERSON…" at bounding box center [221, 264] width 345 height 103
drag, startPoint x: 103, startPoint y: 280, endPoint x: 358, endPoint y: 200, distance: 267.3
click at [358, 200] on div "Client contacts [PERSON_NAME] (Chief Financial Officer) +420(724)794-790 ([PERS…" at bounding box center [273, 300] width 481 height 254
